Goal: Task Accomplishment & Management: Manage account settings

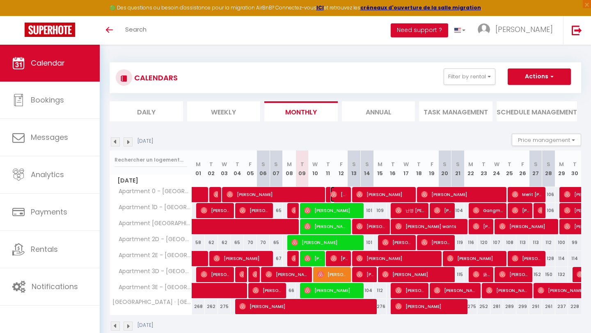
click at [332, 193] on img at bounding box center [333, 194] width 7 height 7
select select "OK"
select select "0"
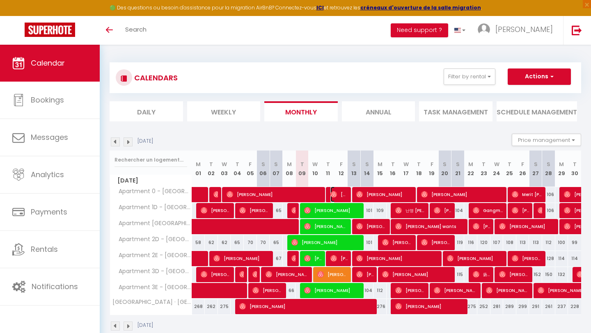
select select "1"
select select
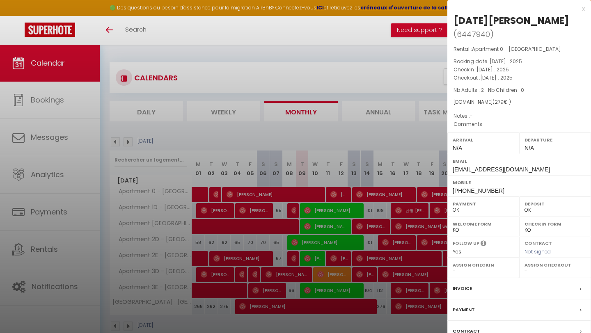
click at [465, 327] on label "Contract" at bounding box center [466, 331] width 27 height 9
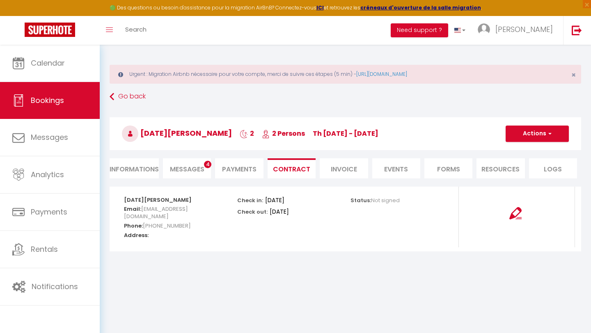
click at [177, 163] on li "Messages 4" at bounding box center [187, 168] width 48 height 20
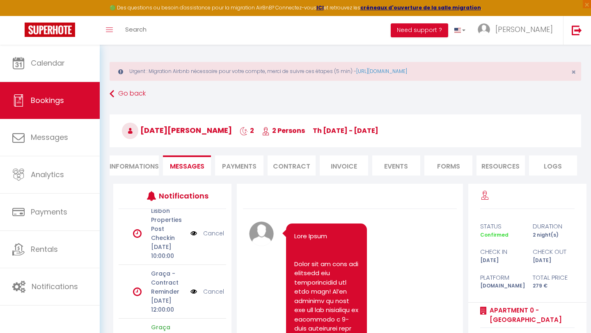
scroll to position [5, 0]
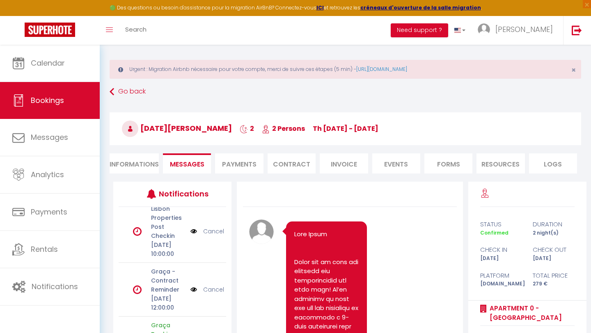
click at [193, 285] on img at bounding box center [193, 289] width 7 height 9
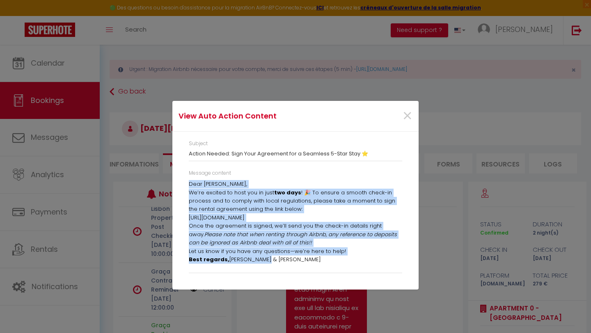
drag, startPoint x: 189, startPoint y: 184, endPoint x: 317, endPoint y: 259, distance: 148.6
click at [317, 259] on div "Dear [PERSON_NAME], We’re excited to host you in just two days ! 🎉 To ensure a …" at bounding box center [295, 224] width 213 height 89
copy div "Dear [PERSON_NAME], We’re excited to host you in just two days ! 🎉 To ensure a …"
click at [410, 116] on span "×" at bounding box center [407, 116] width 10 height 25
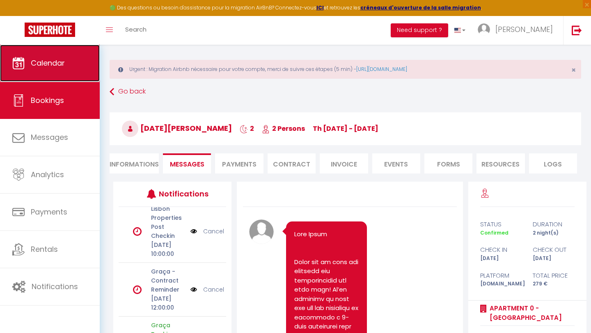
click at [68, 72] on link "Calendar" at bounding box center [50, 63] width 100 height 37
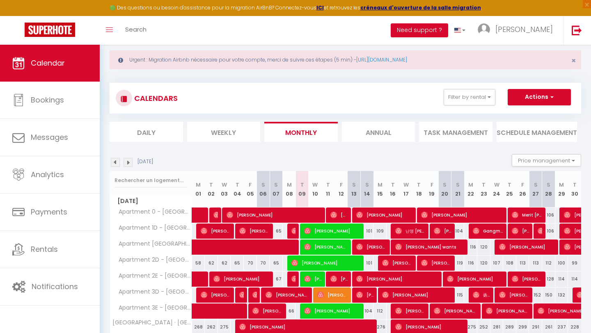
scroll to position [50, 0]
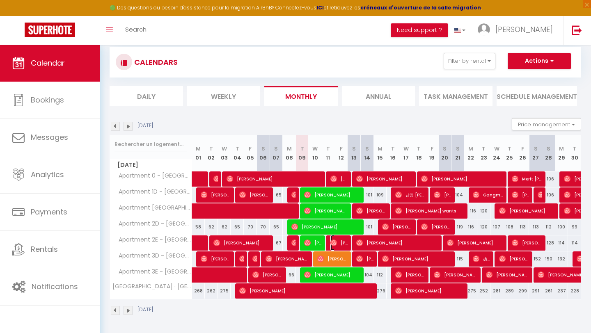
click at [339, 243] on span "[PERSON_NAME]" at bounding box center [339, 243] width 18 height 16
select select "OK"
select select "0"
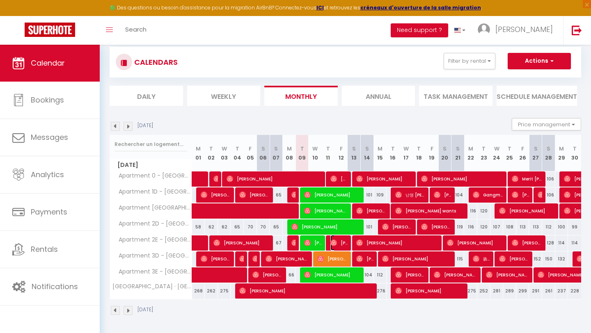
select select "1"
select select
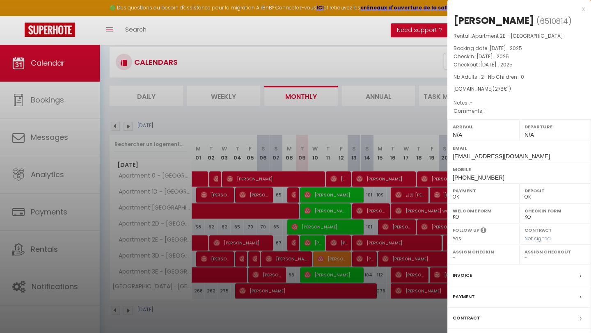
click at [476, 317] on label "Contract" at bounding box center [466, 318] width 27 height 9
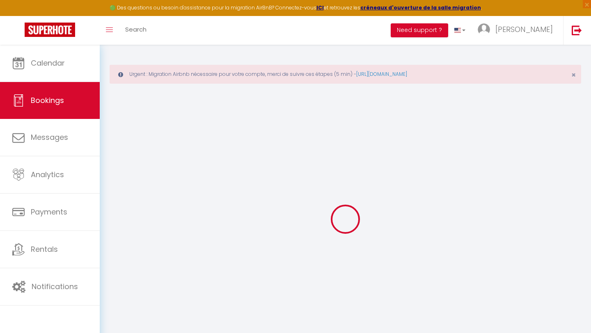
select select
checkbox input "false"
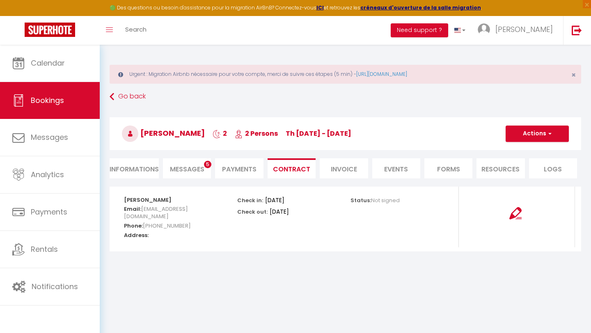
click at [189, 164] on li "Messages 5" at bounding box center [187, 168] width 48 height 20
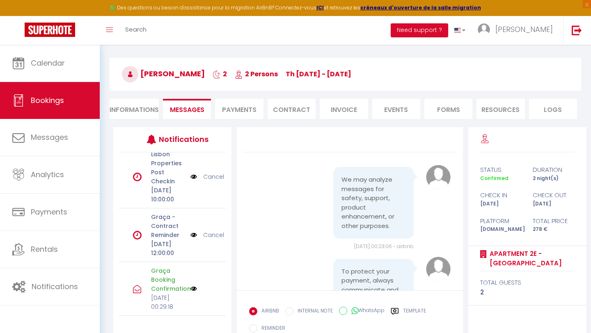
scroll to position [64, 0]
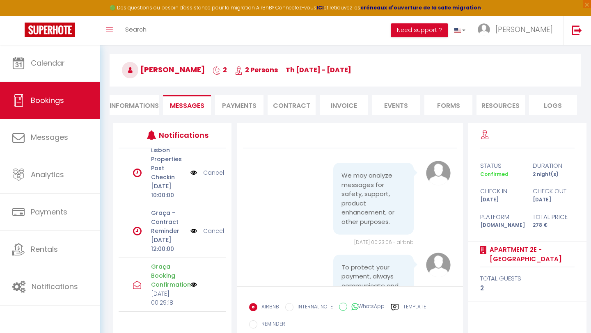
click at [188, 208] on div "Graça - Contract Reminder [DATE] 12:00:00" at bounding box center [168, 230] width 45 height 45
click at [194, 227] on img at bounding box center [193, 231] width 7 height 9
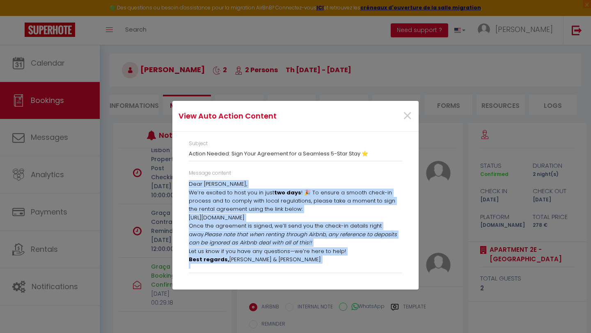
scroll to position [3, 0]
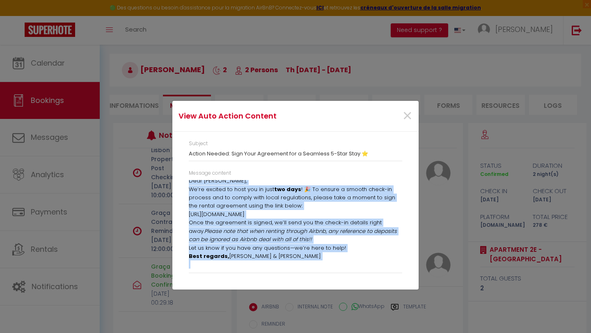
drag, startPoint x: 189, startPoint y: 185, endPoint x: 329, endPoint y: 296, distance: 178.4
click at [329, 296] on div "View Auto Action Content × Subject Action Needed: Sign Your Agreement for a Sea…" at bounding box center [295, 166] width 246 height 333
copy div "Dear [PERSON_NAME], We’re excited to host you in just two days ! 🎉 To ensure a …"
click at [407, 117] on span "×" at bounding box center [407, 116] width 10 height 25
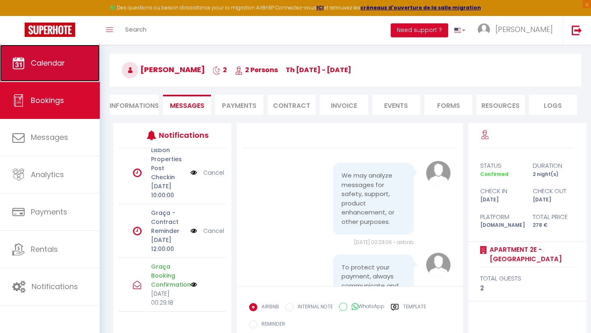
click at [62, 71] on link "Calendar" at bounding box center [50, 63] width 100 height 37
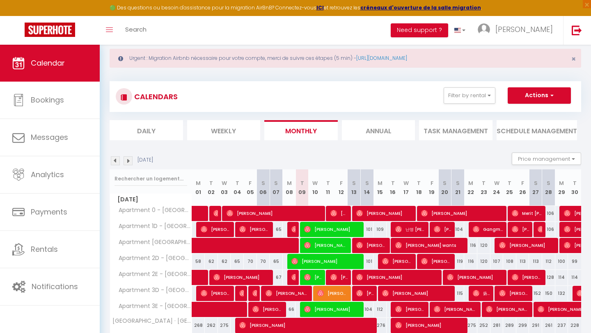
scroll to position [50, 0]
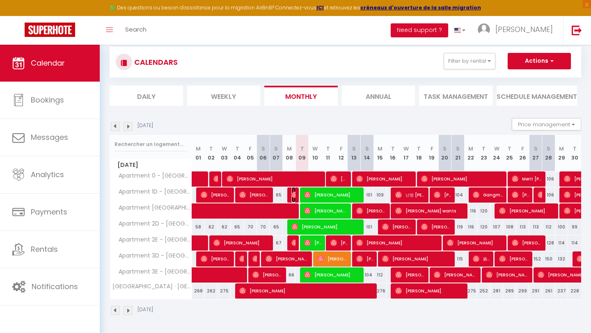
click at [292, 197] on img at bounding box center [294, 195] width 7 height 7
select select "OK"
select select "0"
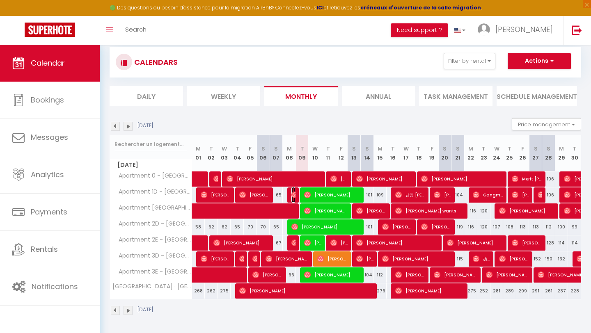
select select "1"
select select
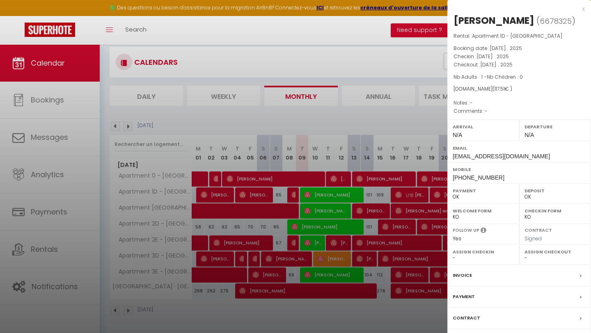
click at [291, 241] on div at bounding box center [295, 166] width 591 height 333
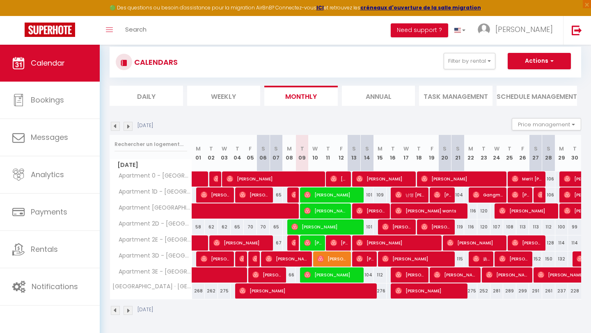
click at [291, 241] on div at bounding box center [293, 244] width 13 height 16
click at [293, 244] on img at bounding box center [294, 243] width 7 height 7
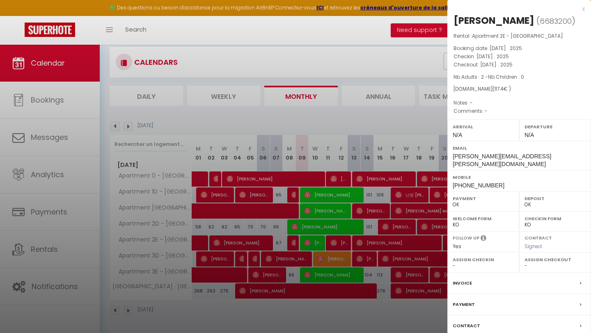
click at [286, 309] on div at bounding box center [295, 166] width 591 height 333
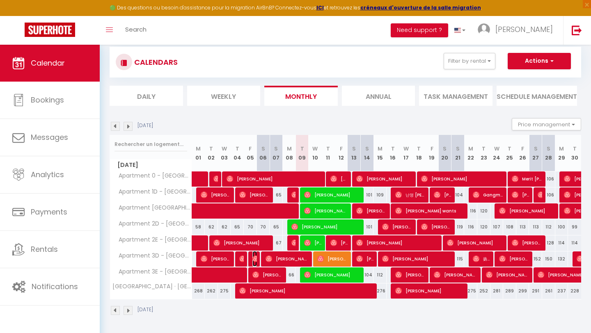
click at [253, 256] on img at bounding box center [255, 259] width 7 height 7
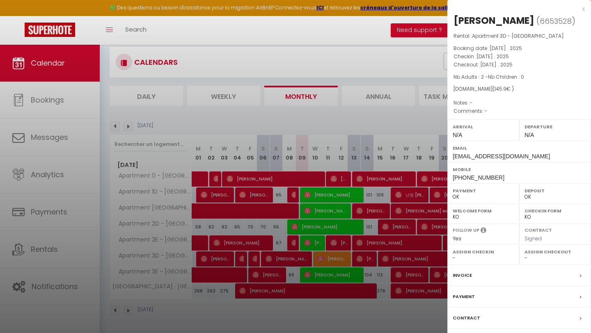
click at [286, 321] on div at bounding box center [295, 166] width 591 height 333
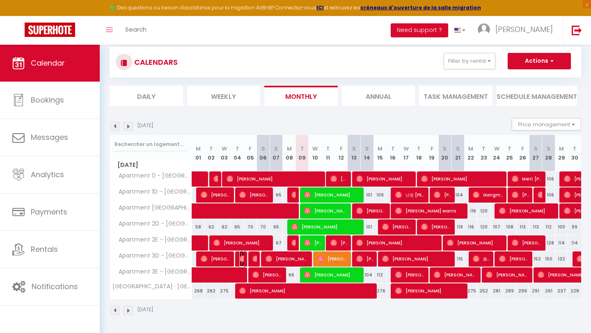
click at [240, 256] on img at bounding box center [242, 259] width 7 height 7
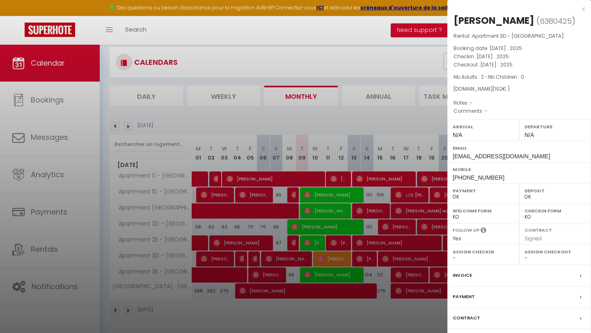
click at [255, 320] on div at bounding box center [295, 166] width 591 height 333
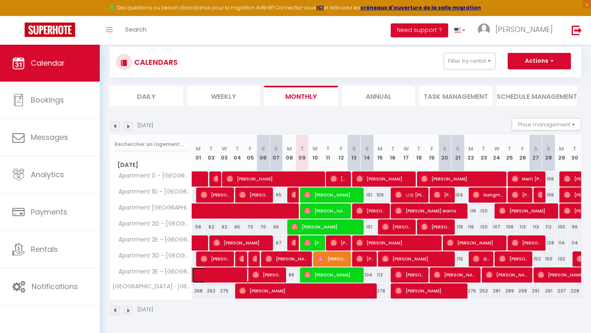
click at [222, 270] on span at bounding box center [239, 276] width 76 height 16
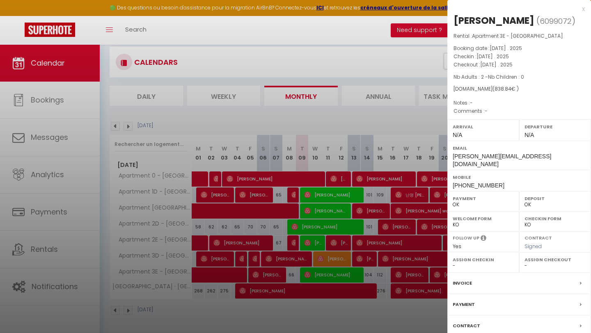
click at [240, 327] on div at bounding box center [295, 166] width 591 height 333
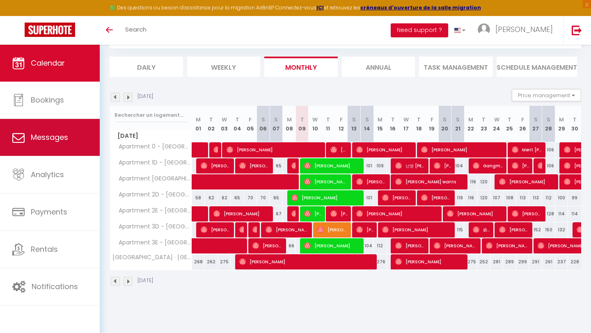
click at [34, 142] on span "Messages" at bounding box center [49, 137] width 37 height 10
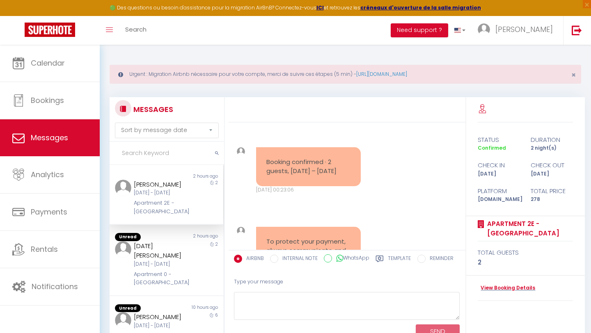
scroll to position [2268, 0]
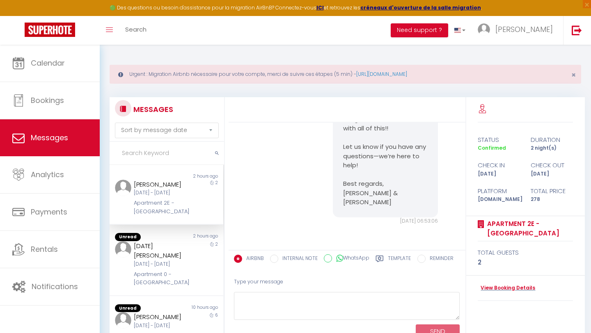
click at [153, 155] on input "text" at bounding box center [167, 153] width 114 height 23
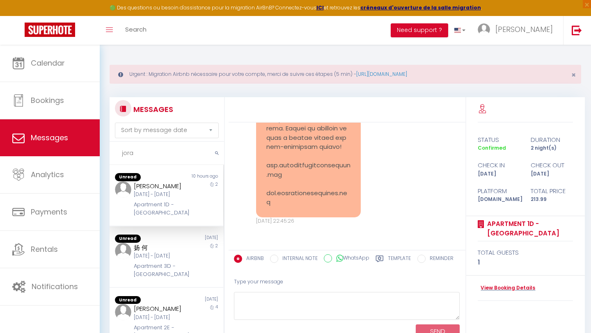
scroll to position [1359, 0]
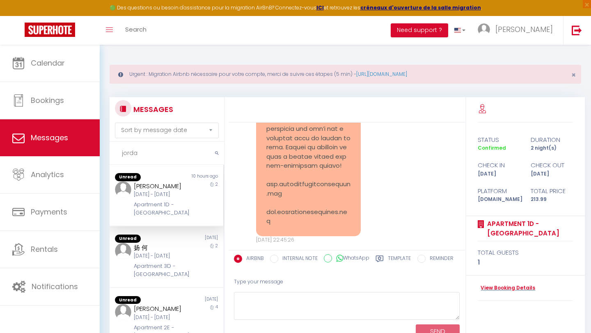
type input "jorda"
click at [166, 210] on div "Apartment 1D - [GEOGRAPHIC_DATA]" at bounding box center [161, 209] width 55 height 17
click at [159, 195] on div "Tue 14 Oct - Thu 16 Oct" at bounding box center [161, 195] width 55 height 8
click at [514, 288] on link "View Booking Details" at bounding box center [506, 288] width 57 height 8
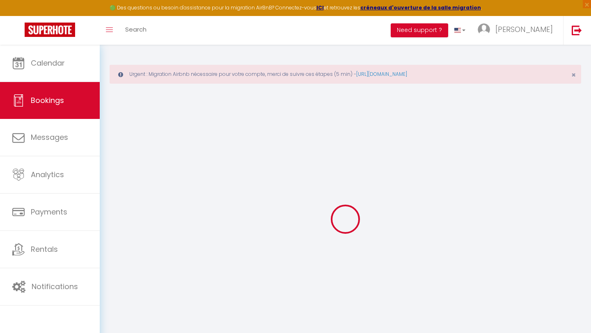
type input "Jordan"
type input "Bryan"
type input "hgg6idgk0gpe5tifojch9ali8frc@reply.superhote.com"
type input "+447393967158"
select select
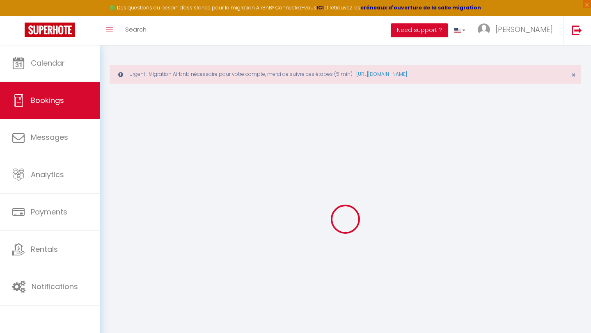
type input "37.07"
select select "60313"
select select "1"
select select
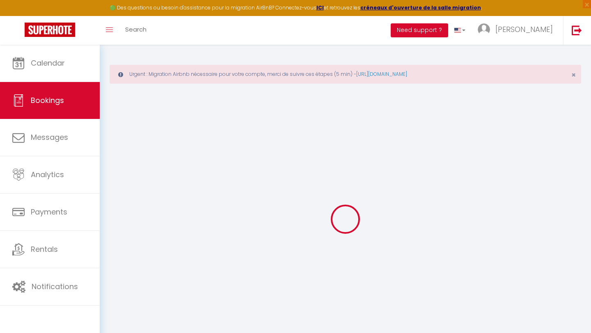
type input "1"
select select "12"
select select
type input "156"
checkbox input "false"
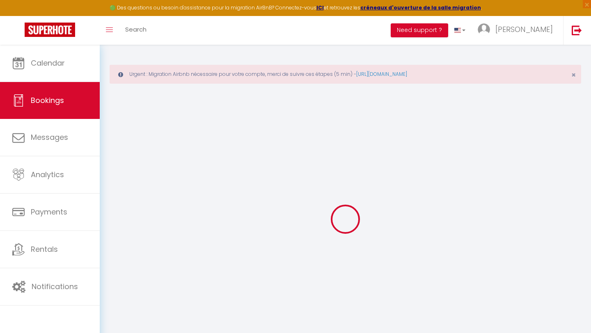
type input "0"
select select "1"
type input "0"
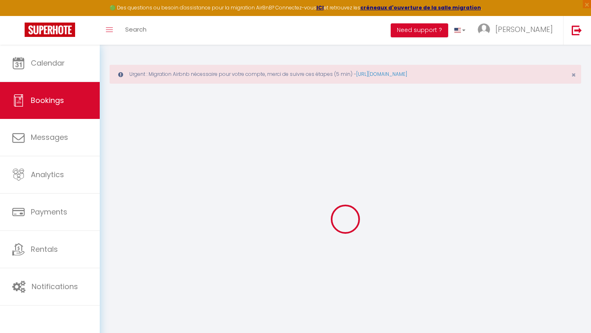
select select
select select "15"
checkbox input "false"
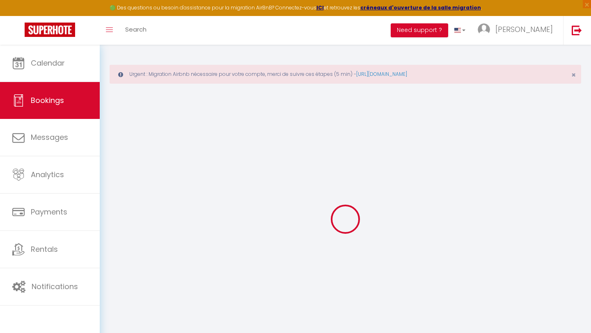
select select
checkbox input "false"
select select
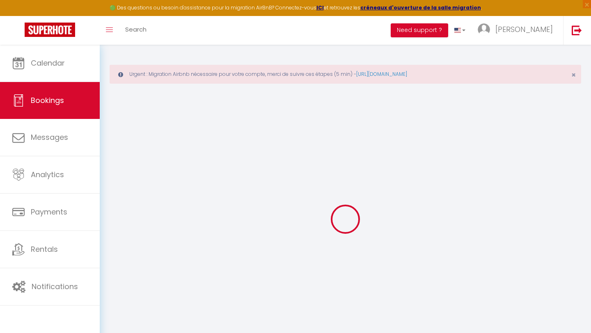
select select
checkbox input "false"
select select
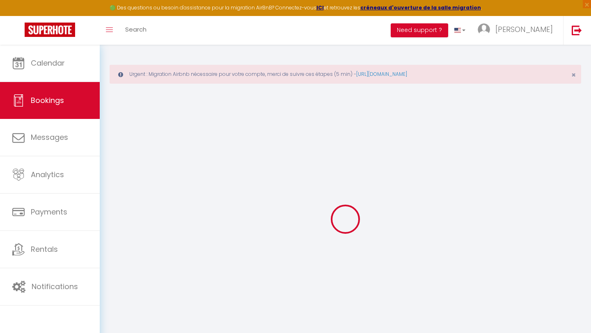
select select
checkbox input "false"
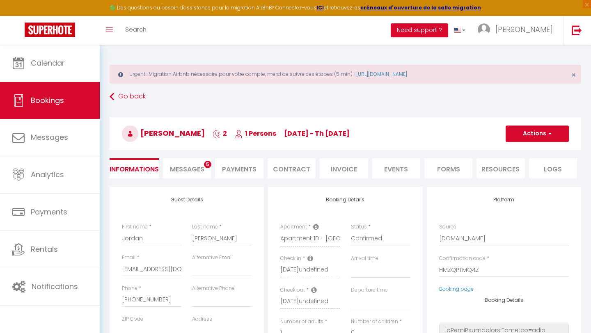
select select
type input "50"
type input "7.99"
select select
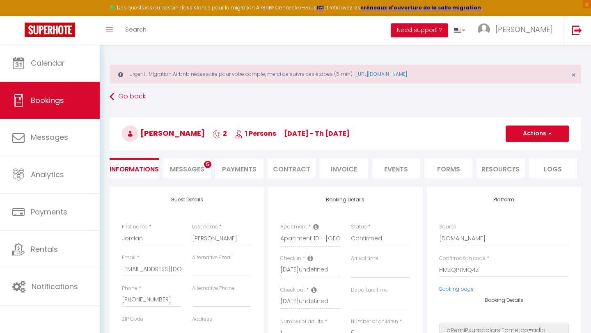
checkbox input "false"
select select
checkbox input "false"
select select
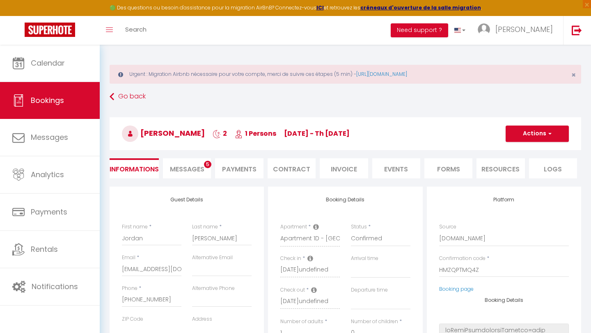
click at [199, 164] on li "Messages 5" at bounding box center [187, 168] width 48 height 20
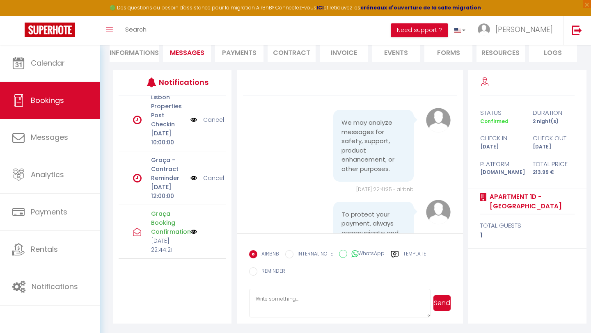
scroll to position [232, 0]
click at [196, 229] on img at bounding box center [193, 232] width 7 height 7
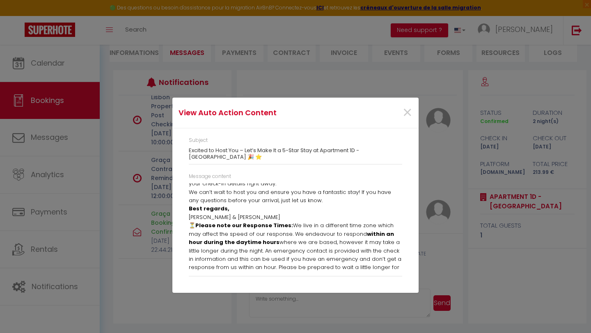
scroll to position [127, 0]
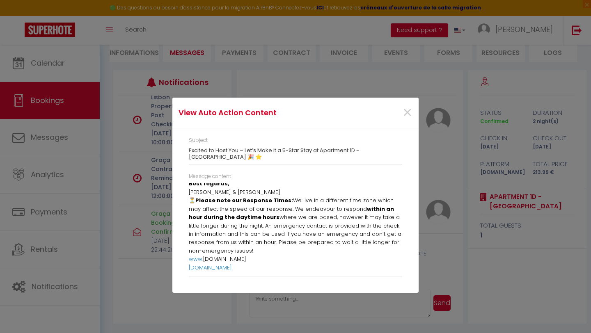
drag, startPoint x: 189, startPoint y: 188, endPoint x: 375, endPoint y: 273, distance: 204.5
click at [375, 273] on div "Message content Dear Jordan Thank you so much for choosing our accommodation fo…" at bounding box center [295, 225] width 213 height 104
copy div "Dear Jordan Thank you so much for choosing our accommodation for your stay! We’…"
click at [411, 112] on span "×" at bounding box center [407, 113] width 10 height 25
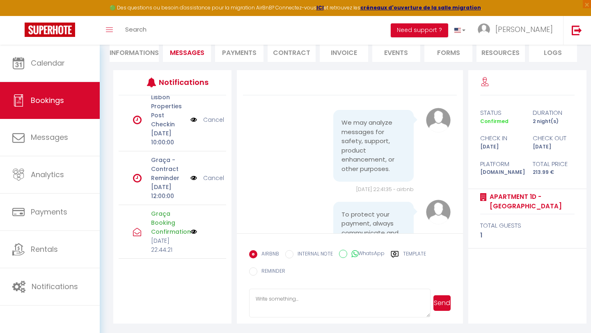
select select
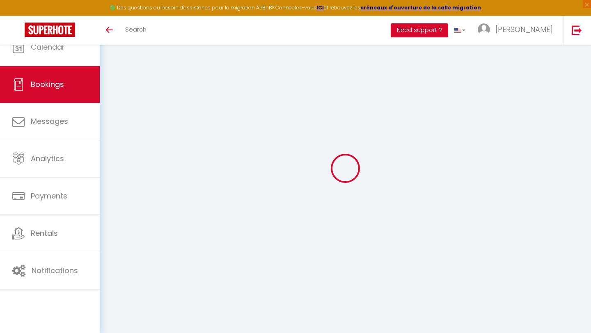
select select
checkbox input "false"
select select
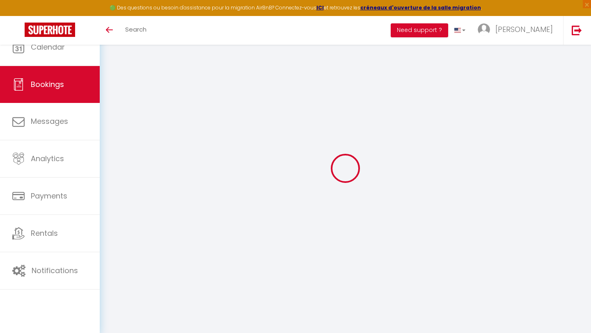
select select
checkbox input "false"
select select
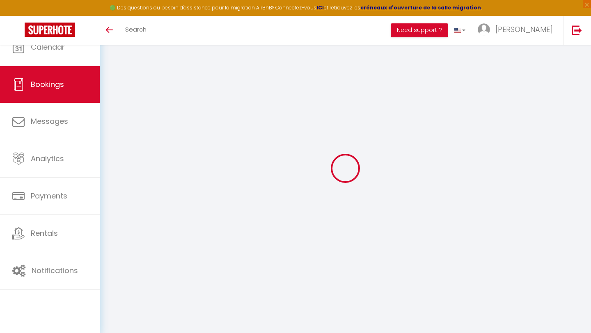
select select
checkbox input "false"
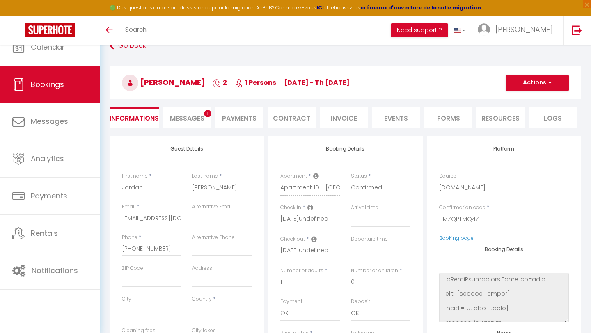
select select
type input "50"
type input "7.99"
select select
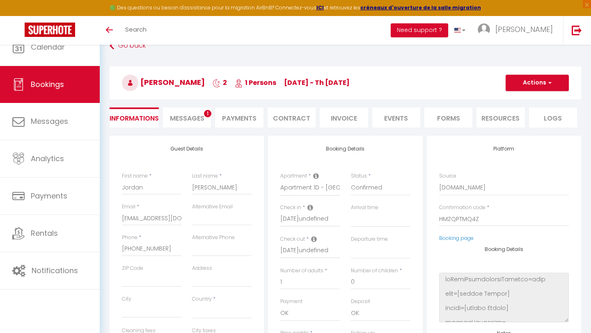
checkbox input "false"
select select
checkbox input "false"
select select
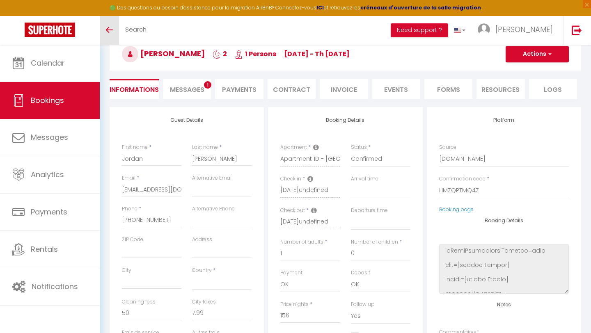
click at [109, 33] on link "Toggle menubar" at bounding box center [109, 30] width 19 height 29
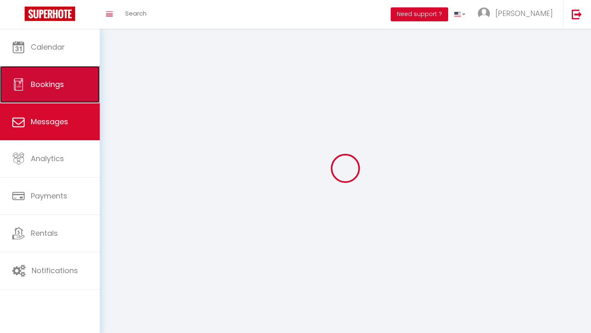
click at [57, 82] on span "Bookings" at bounding box center [47, 84] width 33 height 10
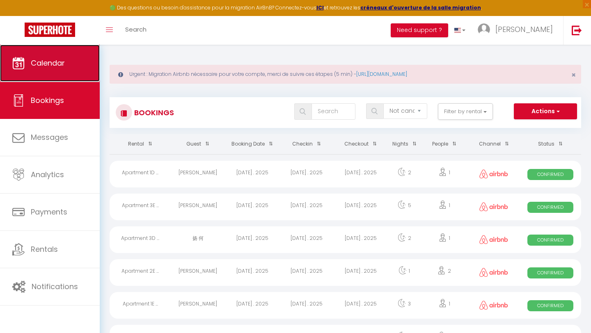
click at [49, 66] on span "Calendar" at bounding box center [48, 63] width 34 height 10
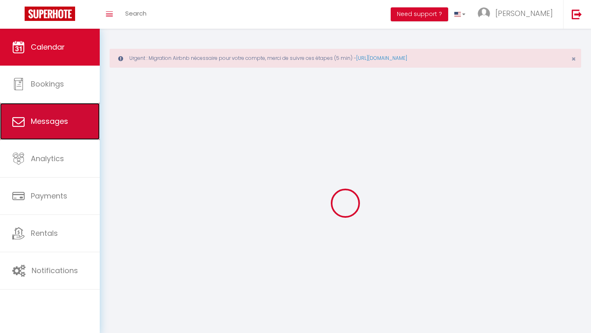
click at [43, 126] on link "Messages" at bounding box center [50, 121] width 100 height 37
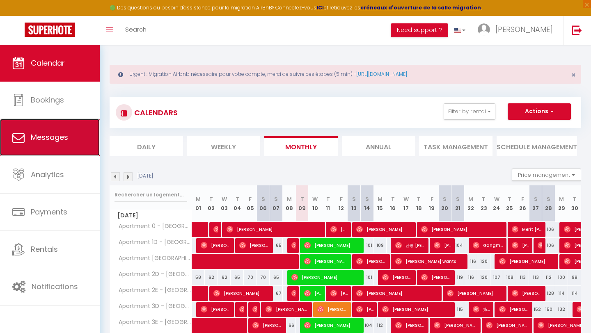
click at [40, 143] on link "Messages" at bounding box center [50, 137] width 100 height 37
select select "message"
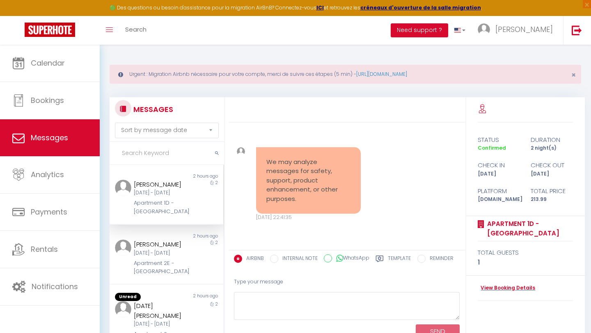
scroll to position [2370, 0]
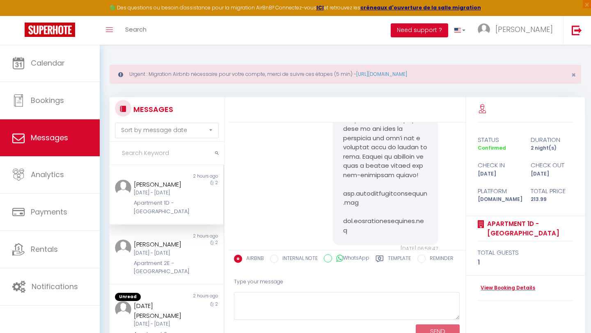
click at [149, 151] on input "text" at bounding box center [167, 153] width 114 height 23
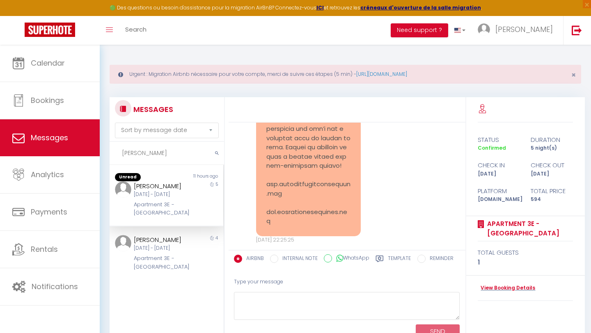
type input "Lena"
click at [172, 192] on div "Fri 17 Oct - Wed 22 Oct" at bounding box center [161, 195] width 55 height 8
click at [490, 288] on link "View Booking Details" at bounding box center [506, 288] width 57 height 8
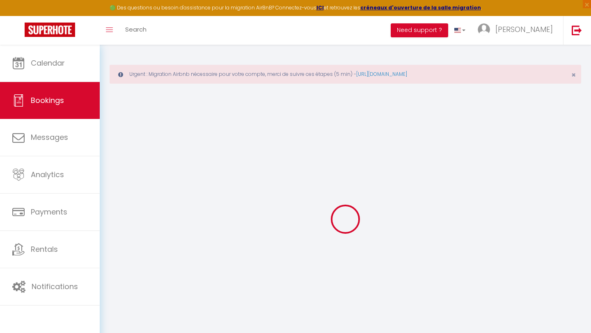
type input "Lena"
type input "Bader"
type input "snq2698ckd2lr4xt6lsbkxmij3al@reply.superhote.com"
type input "+4915161472287"
select select
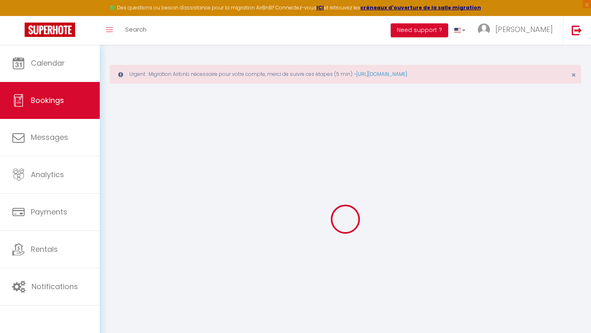
type input "103.32"
select select "61114"
select select "1"
select select
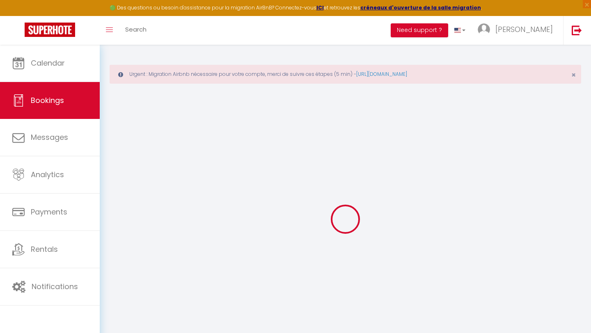
type input "1"
select select "12"
select select
type input "514"
checkbox input "false"
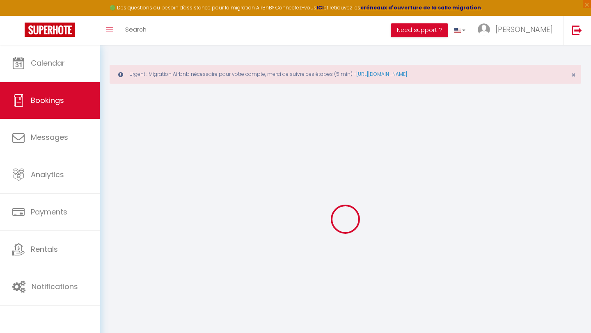
type input "0"
select select "1"
type input "0"
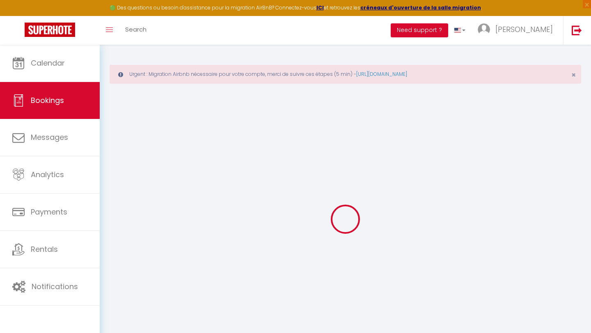
select select
select select "15"
checkbox input "false"
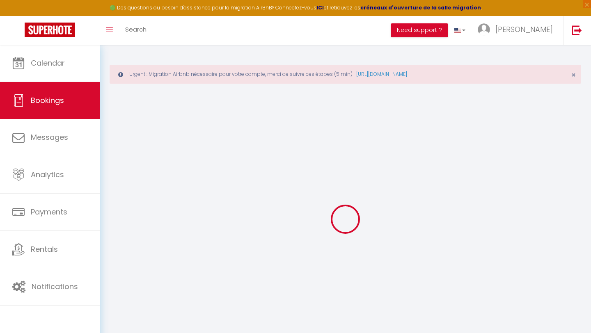
type textarea "isAutoTranslationEnabled=true user=[object Object] viewer=[object Object] heade…"
select select
checkbox input "false"
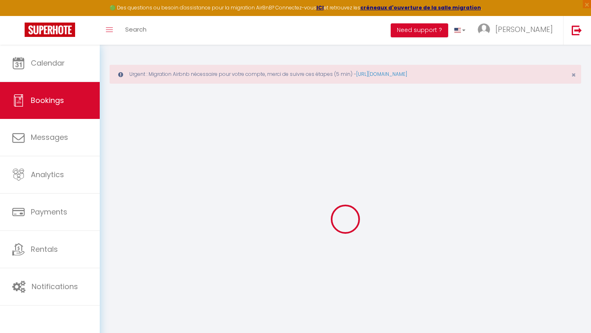
type textarea "isAutoTranslationEnabled=true user=[object Object] viewer=[object Object] heade…"
select select
checkbox input "false"
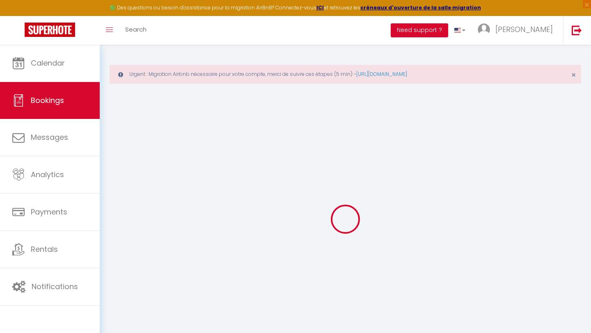
type textarea "isAutoTranslationEnabled=true user=[object Object] viewer=[object Object] heade…"
select select
checkbox input "false"
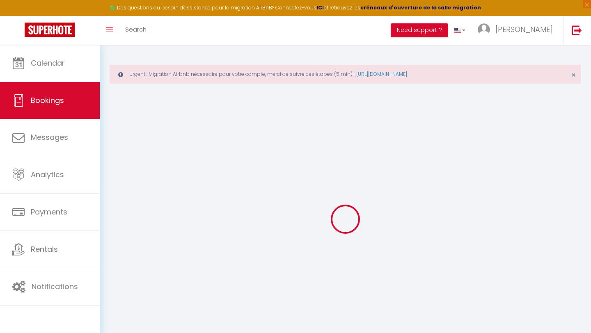
type textarea "isAutoTranslationEnabled=true user=[object Object] viewer=[object Object] heade…"
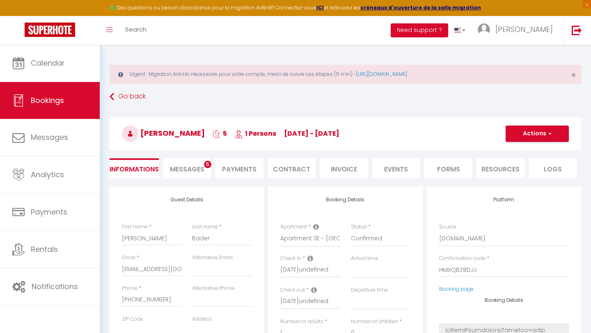
select select
type input "60"
type input "20"
select select
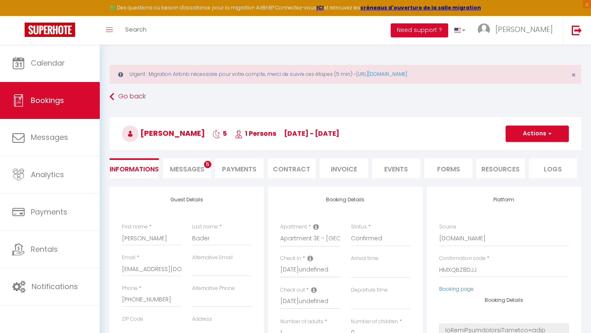
checkbox input "false"
type textarea "isAutoTranslationEnabled=true user=[object Object] viewer=[object Object] heade…"
select select
checkbox input "false"
type textarea "isAutoTranslationEnabled=true user=[object Object] viewer=[object Object] heade…"
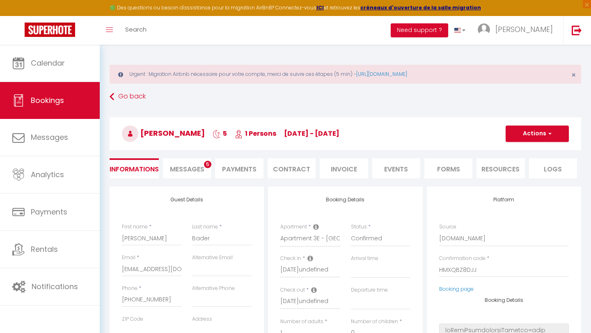
select select
click at [191, 171] on span "Messages" at bounding box center [187, 169] width 34 height 9
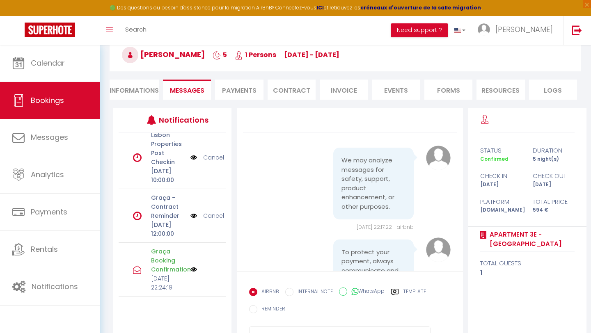
scroll to position [117, 0]
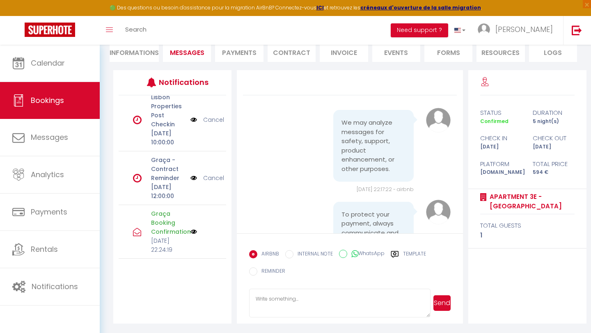
click at [195, 229] on img at bounding box center [193, 232] width 7 height 7
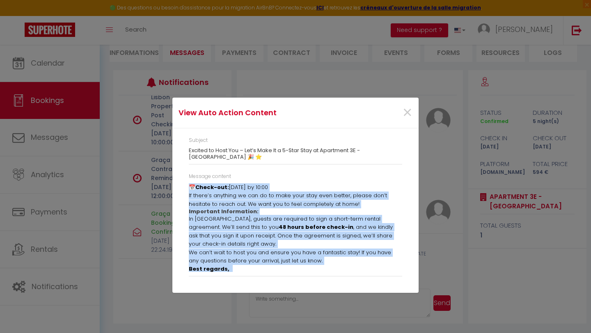
scroll to position [127, 0]
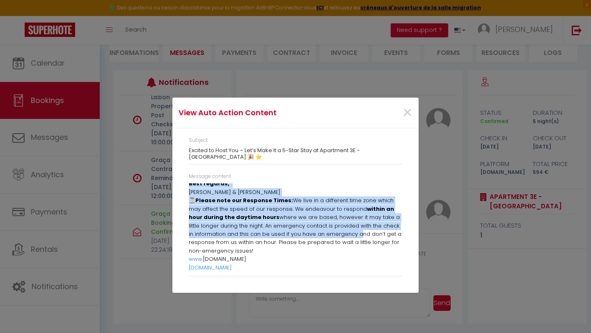
drag, startPoint x: 190, startPoint y: 188, endPoint x: 347, endPoint y: 294, distance: 189.5
click at [352, 293] on div "View Auto Action Content × Subject Excited to Host You – Let’s Make It a 5-Star…" at bounding box center [295, 166] width 246 height 333
copy div "Dear Lena Thank you so much for choosing our accommodation for your stay! We’re…"
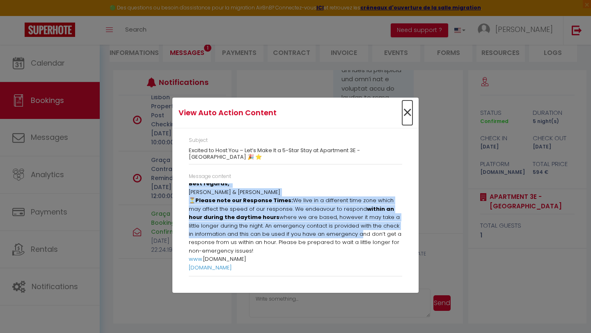
click at [405, 112] on span "×" at bounding box center [407, 113] width 10 height 25
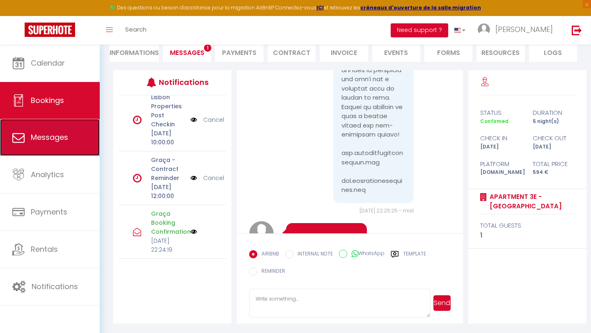
click at [40, 131] on link "Messages" at bounding box center [50, 137] width 100 height 37
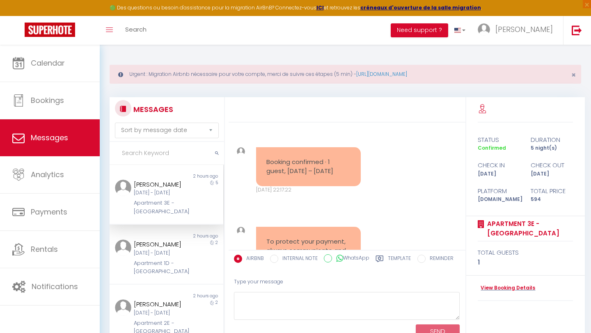
click at [135, 149] on input "text" at bounding box center [167, 153] width 114 height 23
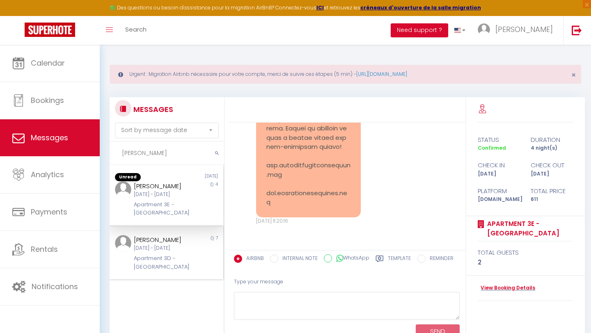
scroll to position [1359, 0]
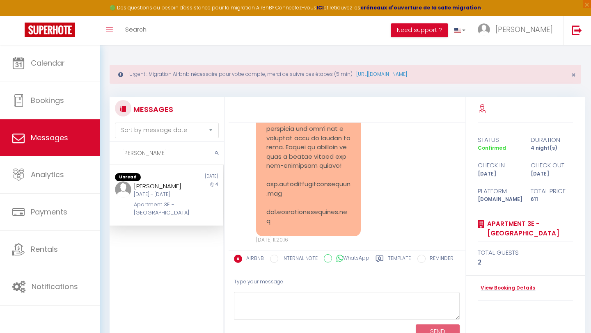
type input "sarah"
click at [168, 208] on div "Apartment 3E - [GEOGRAPHIC_DATA]" at bounding box center [161, 209] width 55 height 17
click at [502, 290] on link "View Booking Details" at bounding box center [506, 288] width 57 height 8
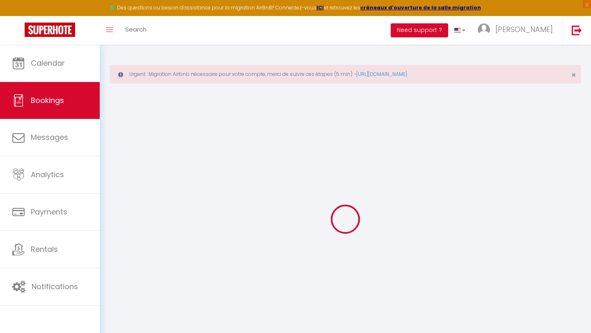
select select
checkbox input "false"
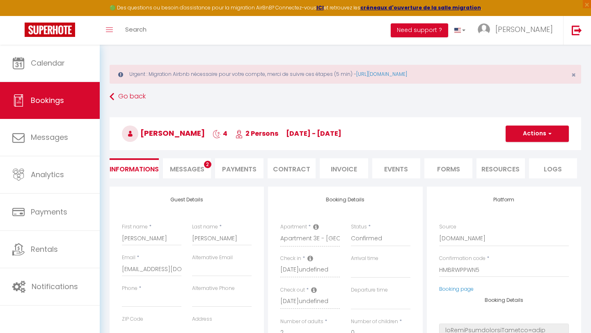
select select
type input "60"
type input "32"
select select
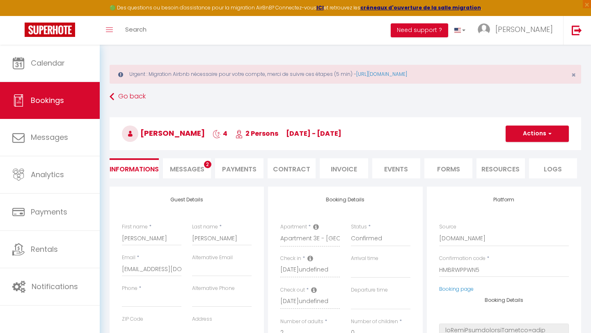
checkbox input "false"
select select
checkbox input "false"
select select
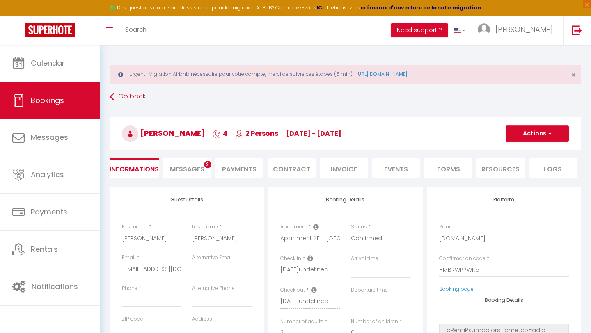
click at [188, 165] on span "Messages" at bounding box center [187, 169] width 34 height 9
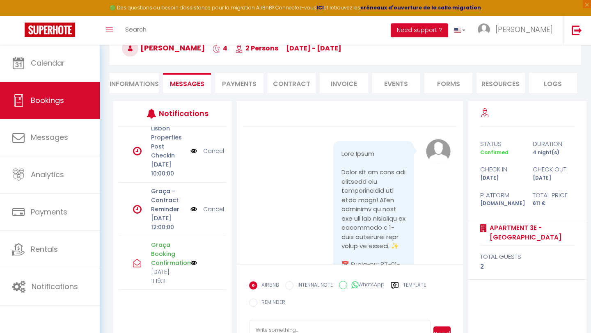
scroll to position [89, 0]
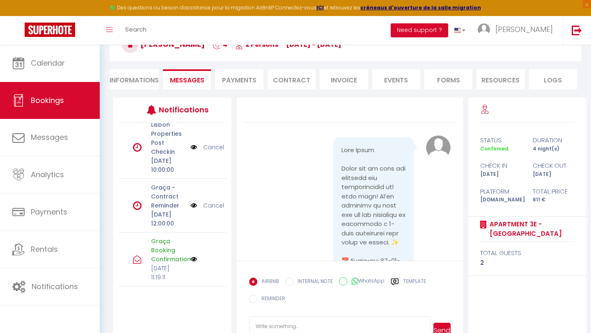
click at [195, 256] on img at bounding box center [193, 259] width 7 height 7
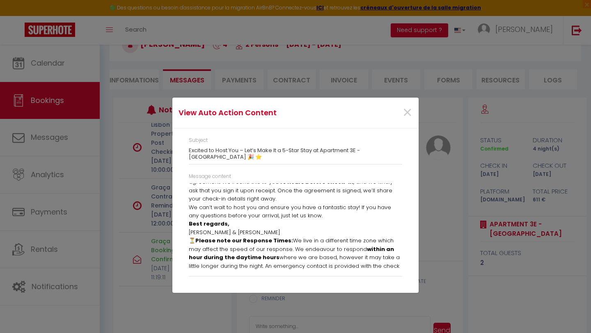
scroll to position [127, 0]
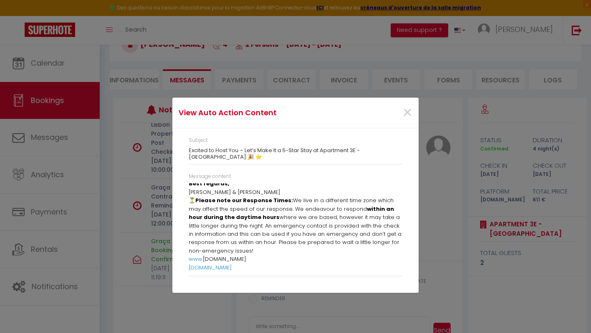
drag, startPoint x: 189, startPoint y: 187, endPoint x: 369, endPoint y: 291, distance: 208.7
click at [369, 291] on div "Subject Excited to Host You – Let’s Make It a 5-Star Stay at Apartment 3E - Rua…" at bounding box center [295, 210] width 246 height 165
copy div "Dear Sarah Thank you so much for choosing our accommodation for your stay! We’r…"
click at [404, 108] on span "×" at bounding box center [407, 113] width 10 height 25
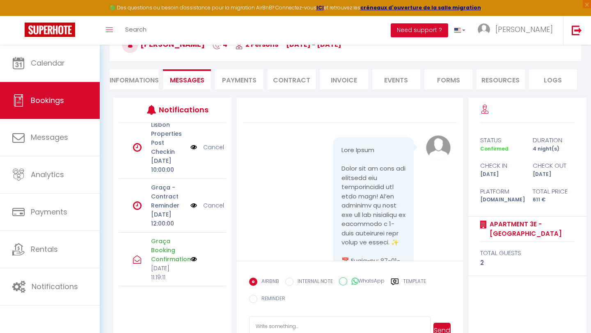
scroll to position [1603, 0]
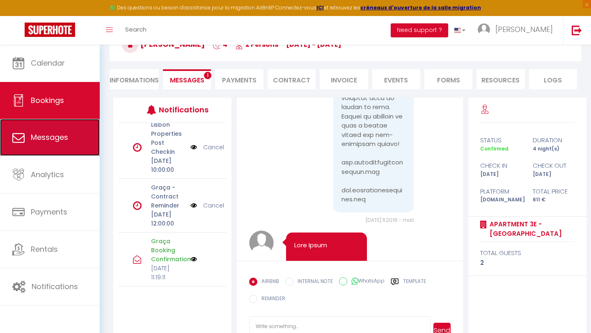
click at [45, 143] on link "Messages" at bounding box center [50, 137] width 100 height 37
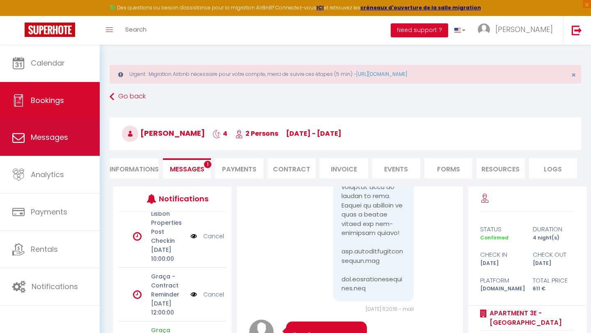
select select "message"
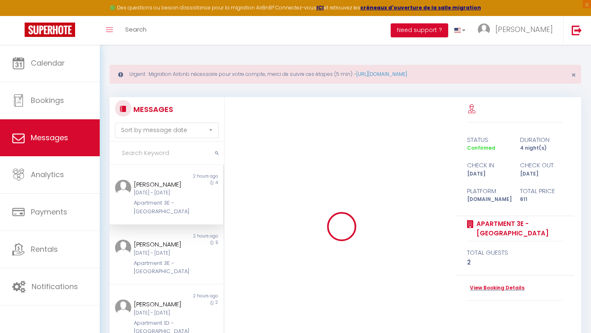
scroll to position [2085, 0]
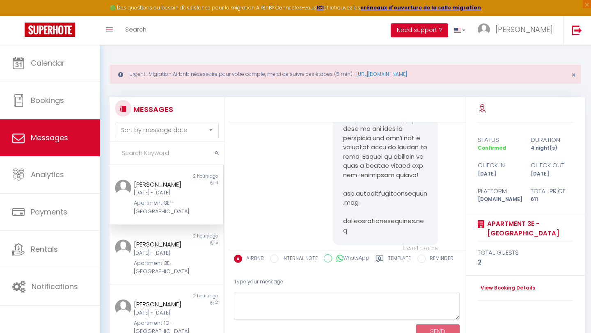
click at [158, 149] on input "text" at bounding box center [167, 153] width 114 height 23
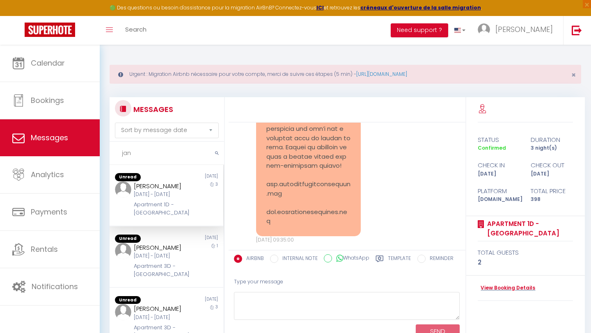
type input "jan"
click at [159, 188] on div "Jan Breitenbach" at bounding box center [161, 186] width 55 height 10
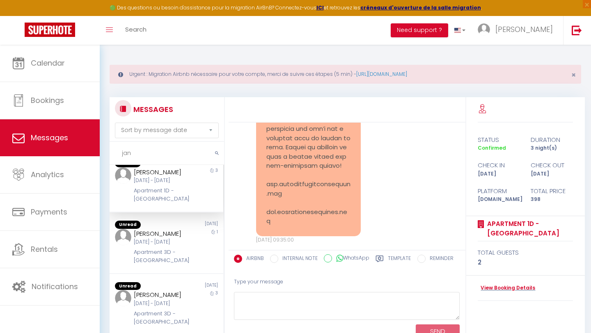
scroll to position [6, 0]
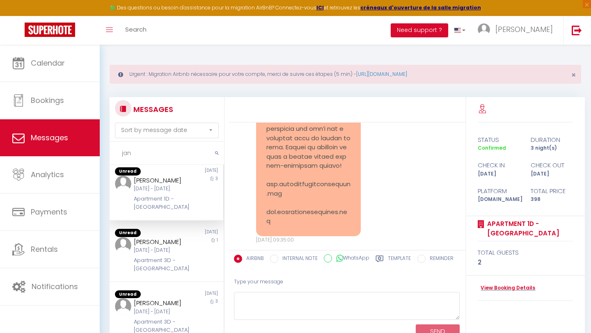
click at [174, 190] on div "Sat 11 Oct - Tue 14 Oct" at bounding box center [161, 189] width 55 height 8
click at [496, 288] on link "View Booking Details" at bounding box center [506, 288] width 57 height 8
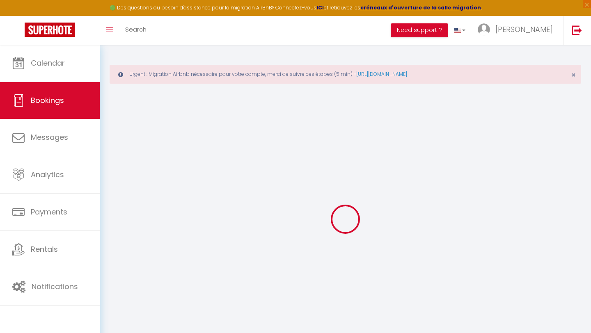
select select
checkbox input "false"
select select
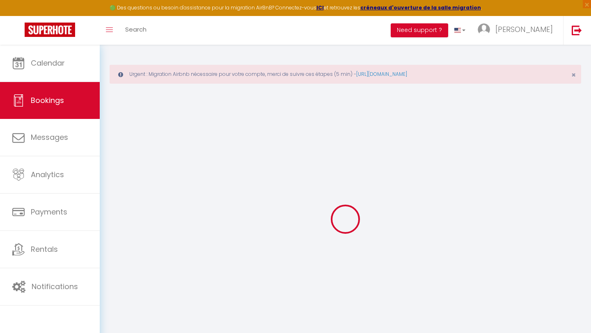
select select
checkbox input "false"
select select
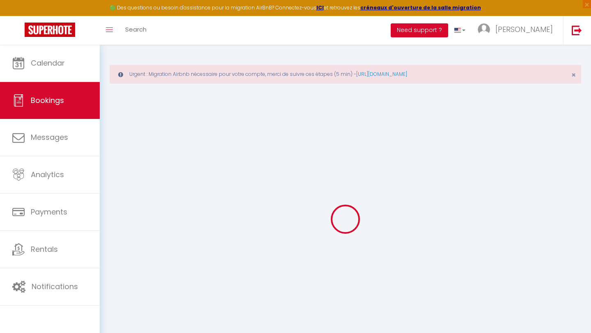
select select
checkbox input "false"
select select
type input "50"
type input "24"
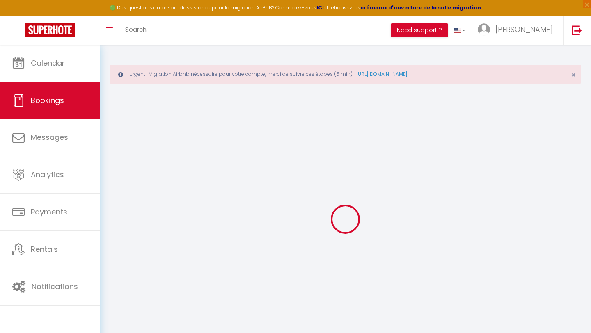
select select
checkbox input "false"
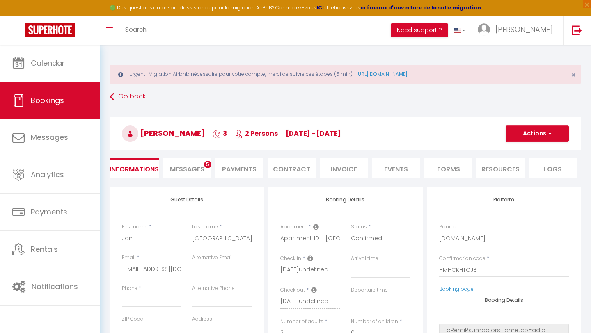
select select
checkbox input "false"
select select
click at [185, 172] on span "Messages" at bounding box center [187, 169] width 34 height 9
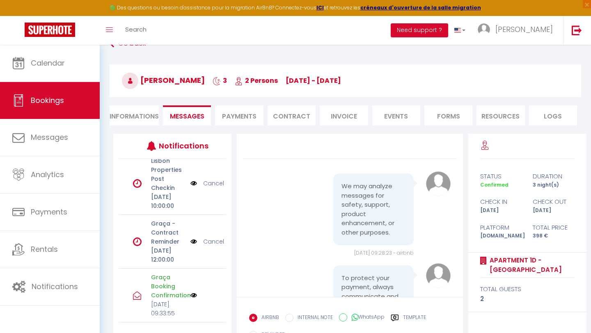
scroll to position [57, 0]
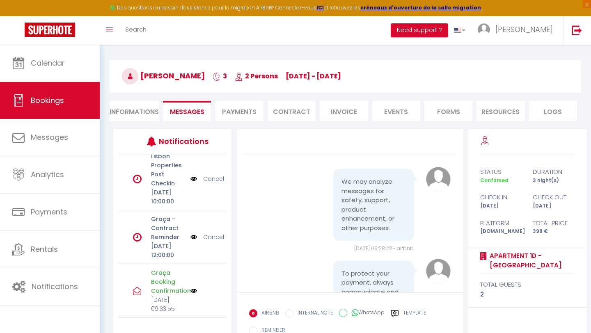
click at [193, 288] on img at bounding box center [193, 291] width 7 height 7
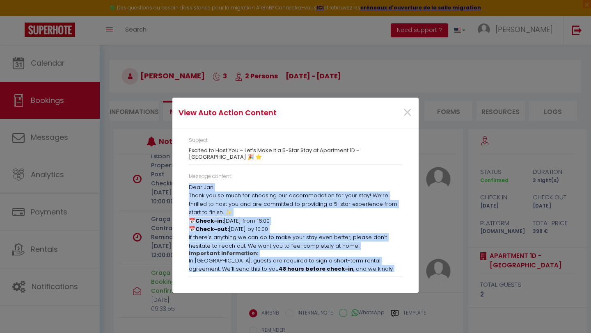
scroll to position [127, 0]
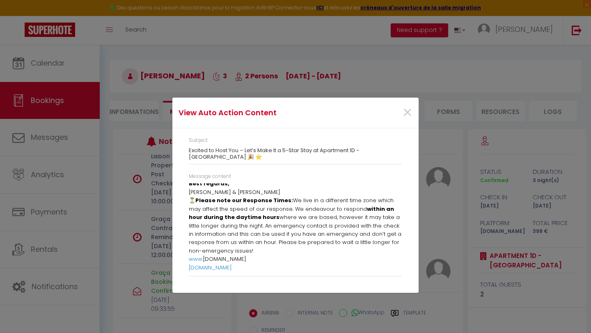
drag, startPoint x: 189, startPoint y: 187, endPoint x: 338, endPoint y: 313, distance: 195.4
click at [338, 313] on div "View Auto Action Content × Subject Excited to Host You – Let’s Make It a 5-Star…" at bounding box center [295, 166] width 246 height 333
copy div "Dear Jan Thank you so much for choosing our accommodation for your stay! We’re …"
